Goal: Task Accomplishment & Management: Manage account settings

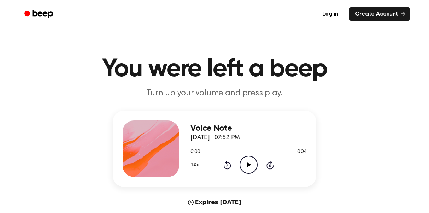
click at [250, 161] on icon "Play Audio" at bounding box center [249, 165] width 18 height 18
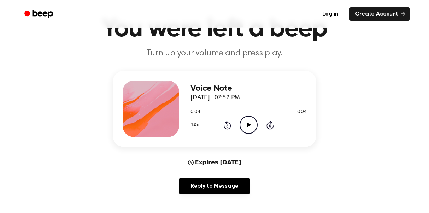
scroll to position [39, 0]
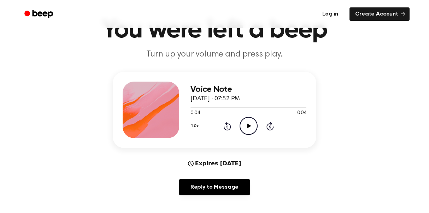
click at [333, 13] on link "Log in" at bounding box center [330, 14] width 30 height 16
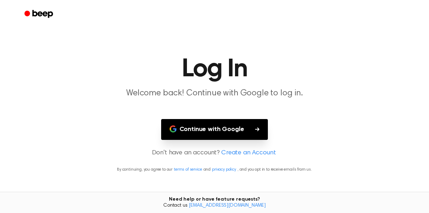
click at [249, 139] on button "Continue with Google" at bounding box center [214, 129] width 107 height 21
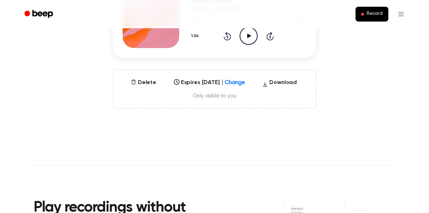
scroll to position [127, 0]
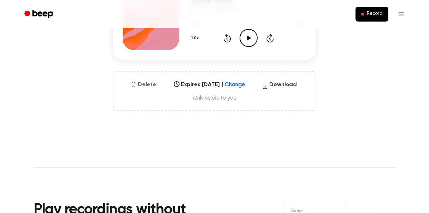
click at [147, 84] on button "Delete" at bounding box center [143, 85] width 31 height 8
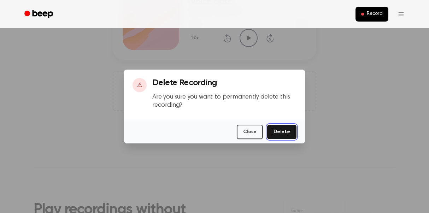
click at [290, 129] on button "Delete" at bounding box center [281, 132] width 29 height 14
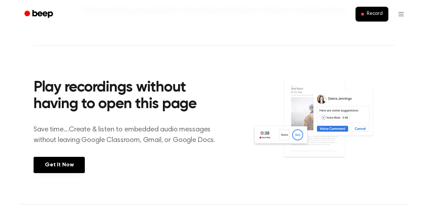
scroll to position [127, 0]
